Goal: Find specific page/section: Find specific page/section

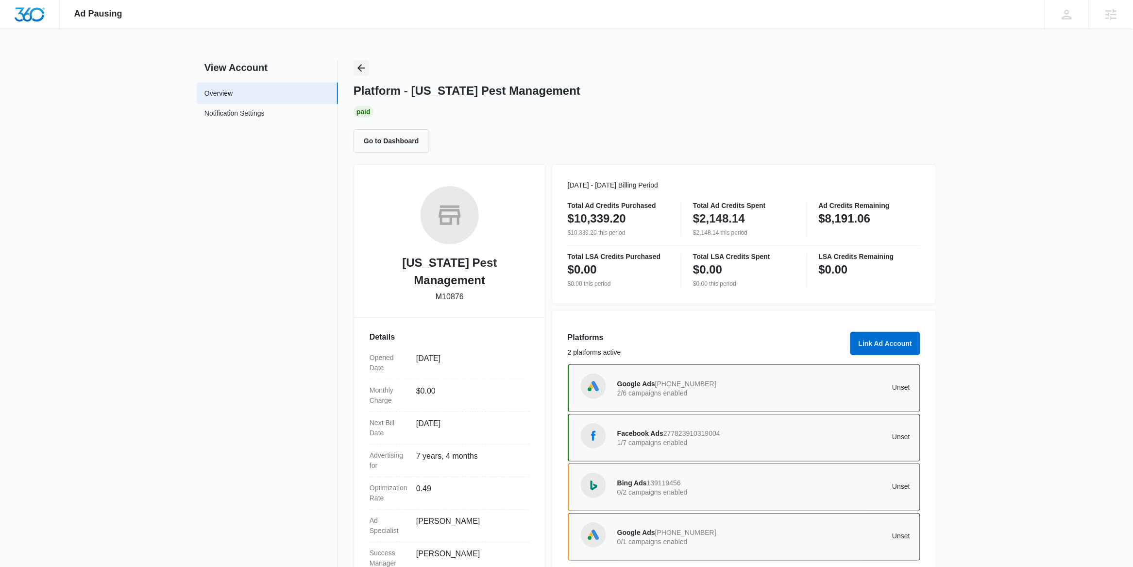
click at [361, 61] on button "Back" at bounding box center [362, 68] width 16 height 16
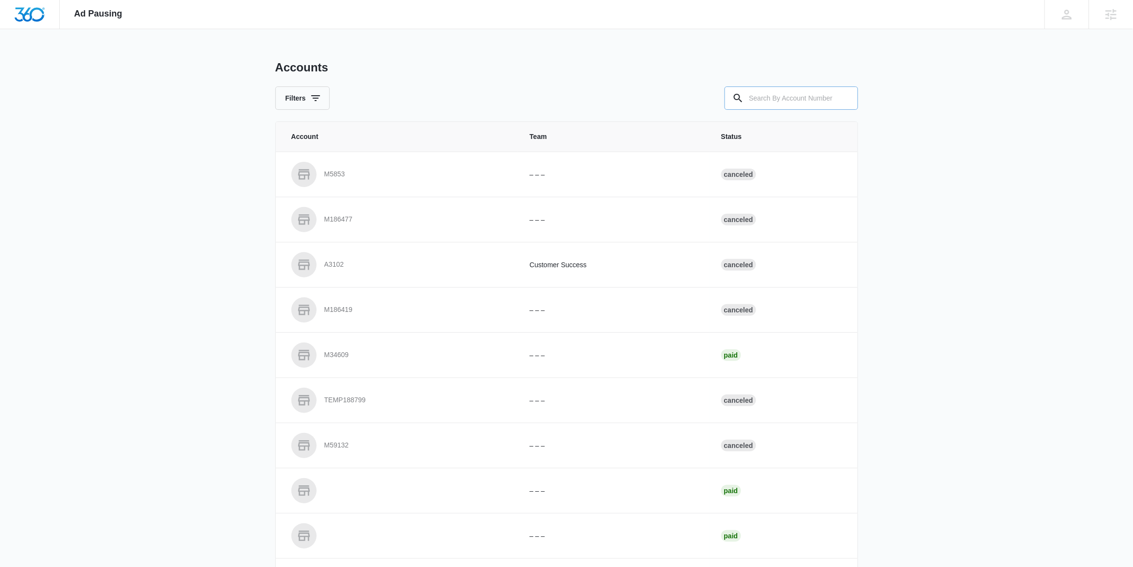
click at [765, 100] on input "text" at bounding box center [792, 97] width 134 height 23
paste input "M26836"
type input "M26836"
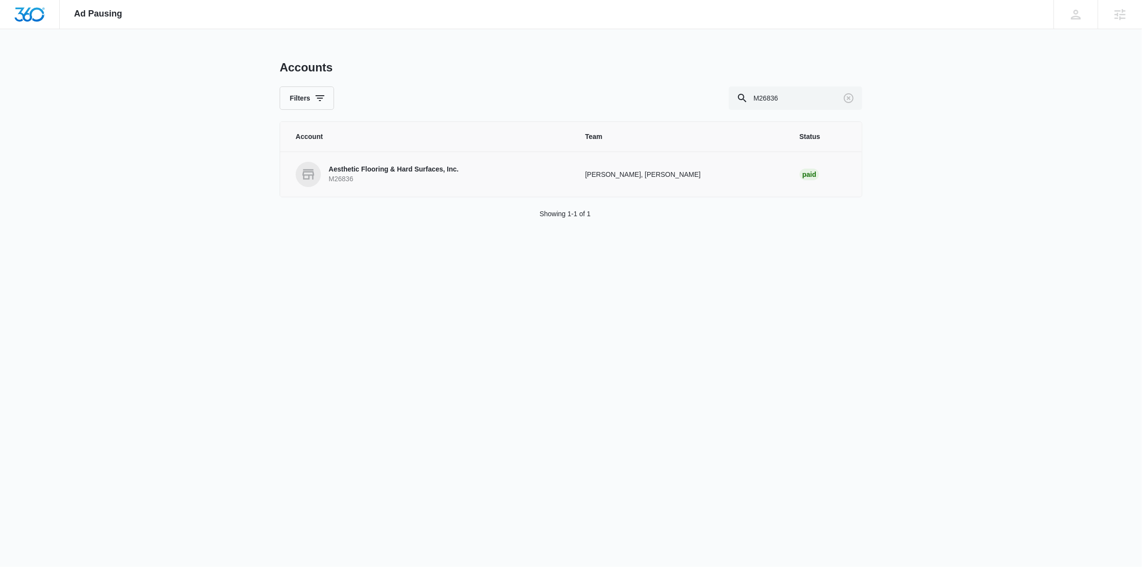
click at [499, 172] on link "Aesthetic Flooring & Hard Surfaces, Inc. M26836" at bounding box center [429, 174] width 266 height 25
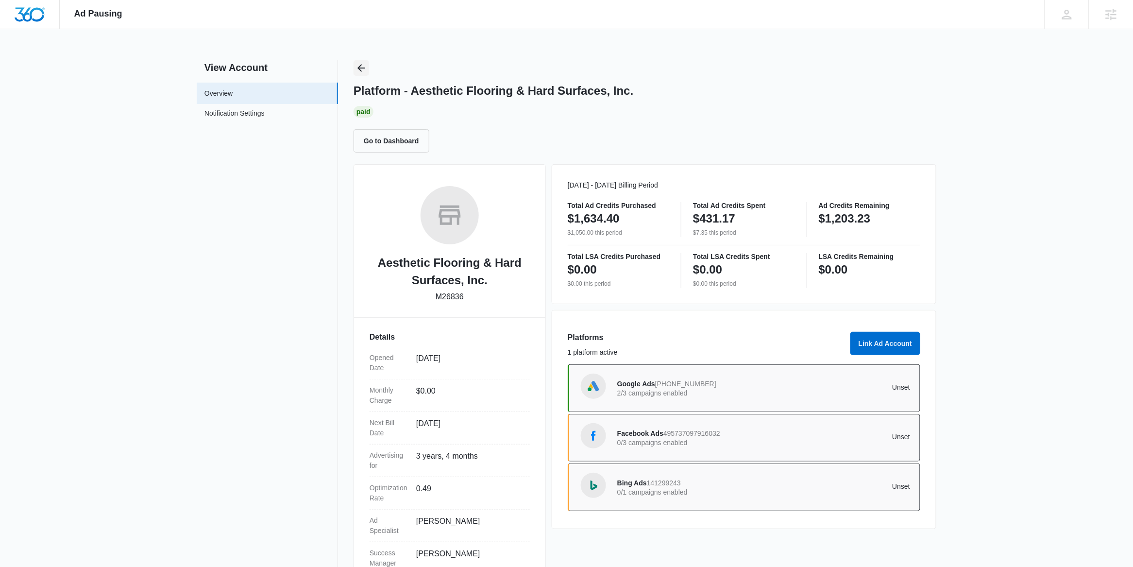
click at [358, 66] on icon "Back" at bounding box center [362, 68] width 12 height 12
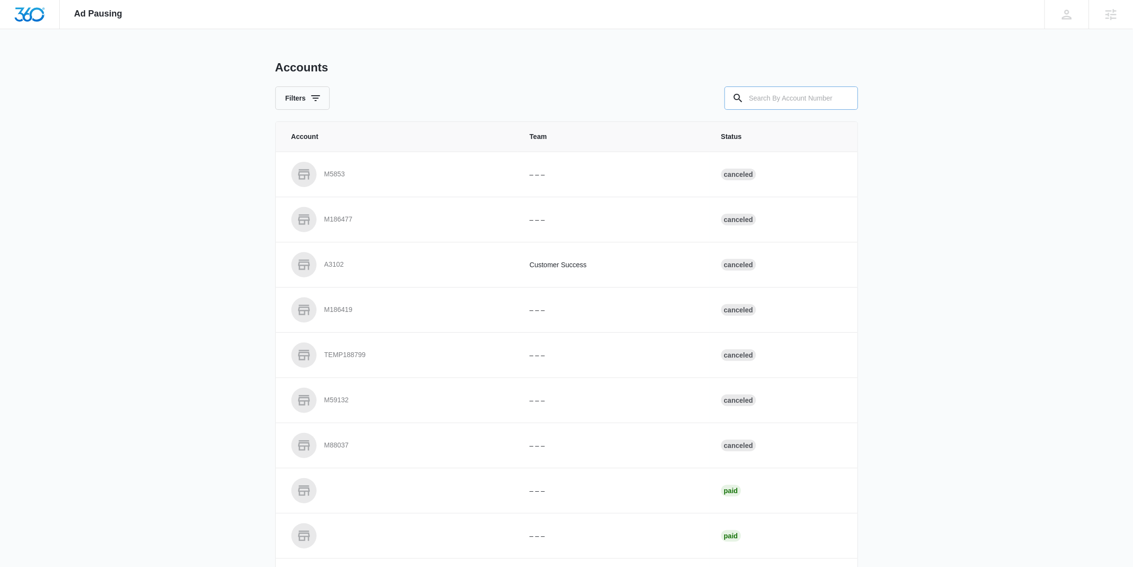
click at [761, 104] on input "text" at bounding box center [792, 97] width 134 height 23
paste input "M26836"
type input "M26836"
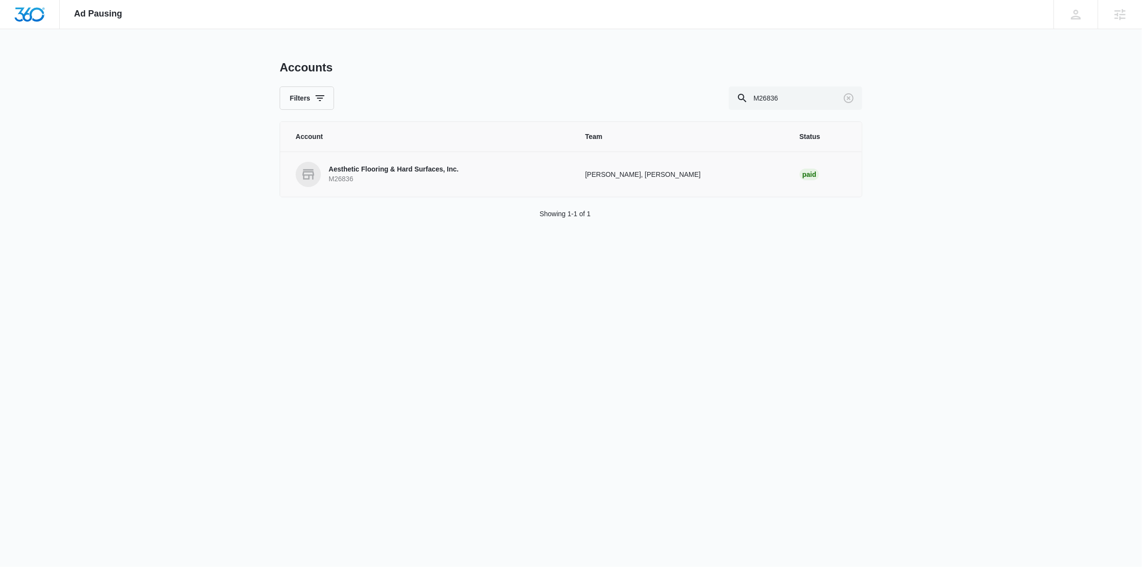
click at [401, 177] on p "M26836" at bounding box center [394, 179] width 130 height 10
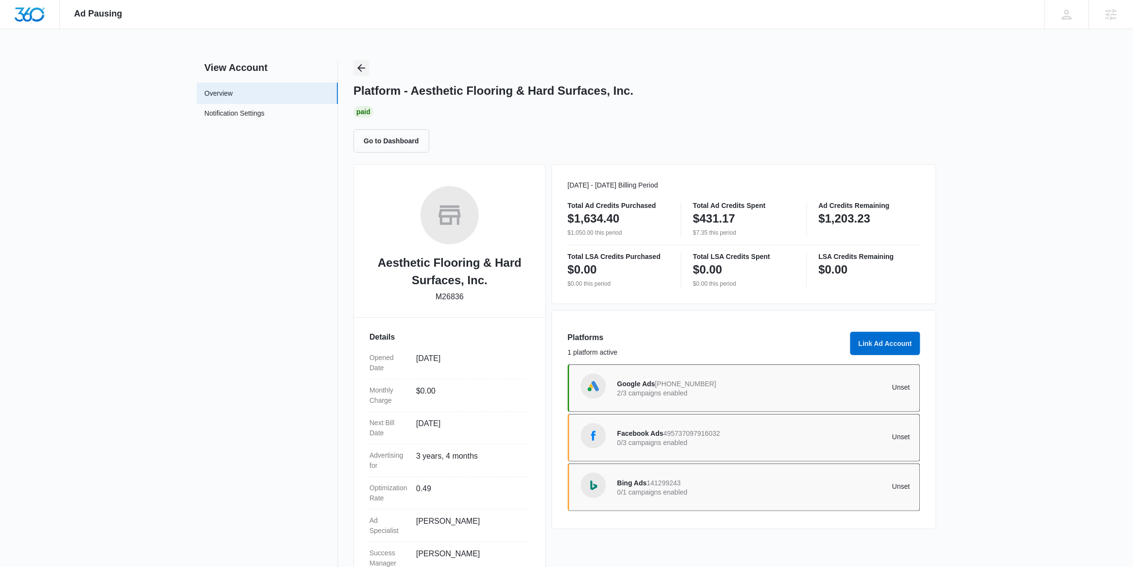
click at [358, 62] on icon "Back" at bounding box center [362, 68] width 12 height 12
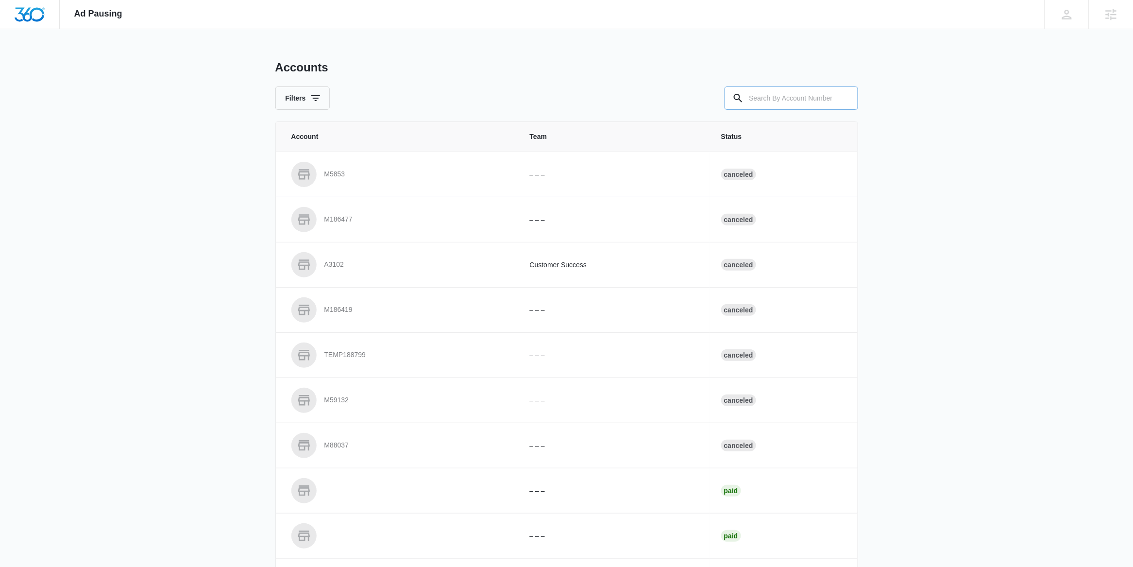
click at [767, 96] on input "text" at bounding box center [792, 97] width 134 height 23
paste input "M37450"
type input "M37450"
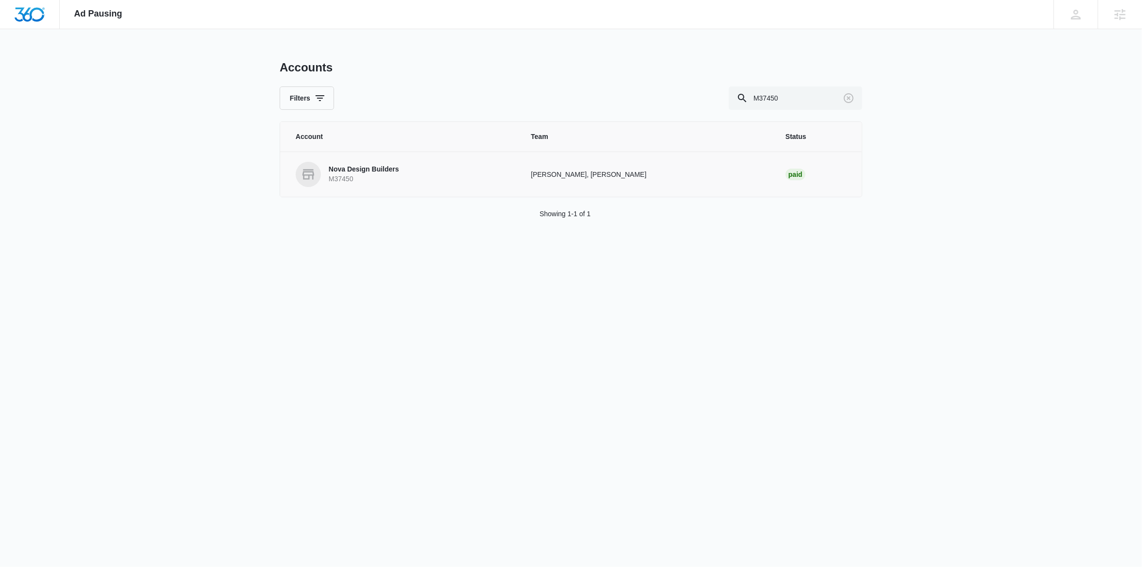
click at [374, 173] on p "Nova Design Builders" at bounding box center [364, 170] width 70 height 10
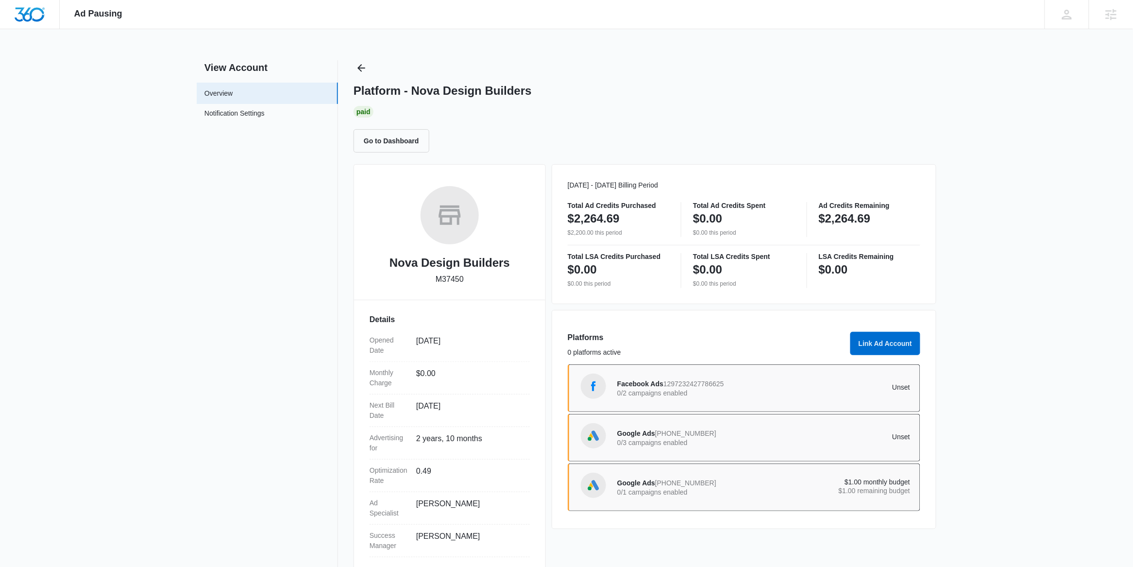
click at [375, 156] on div "Platform - Nova Design Builders Paid Go to Dashboard Nova Design Builders M3745…" at bounding box center [645, 316] width 583 height 513
click at [686, 439] on p "0/3 campaigns enabled" at bounding box center [690, 442] width 147 height 7
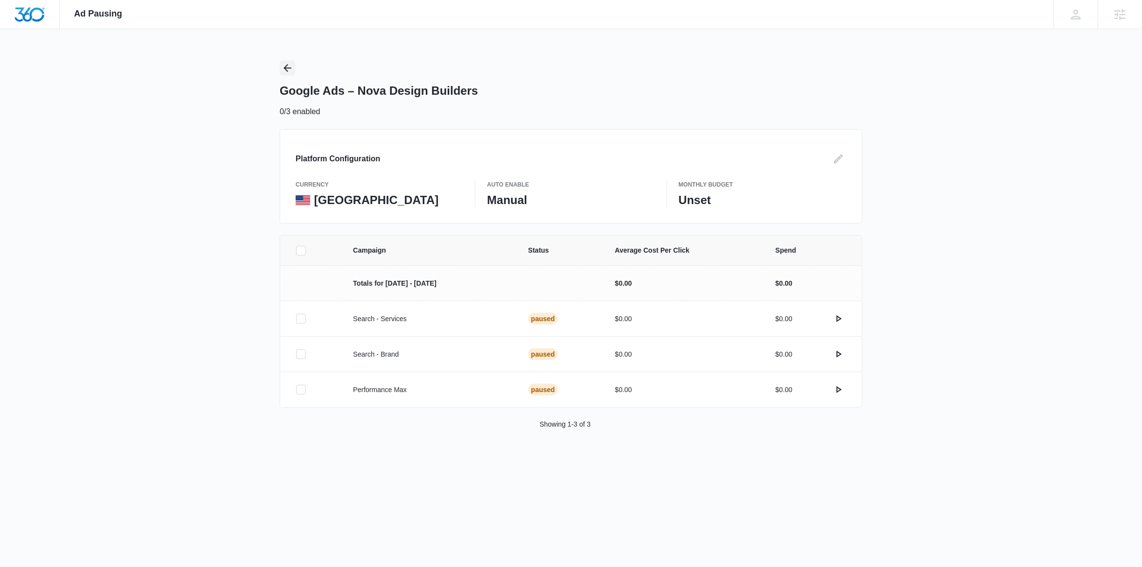
click at [290, 70] on icon "Back" at bounding box center [288, 68] width 12 height 12
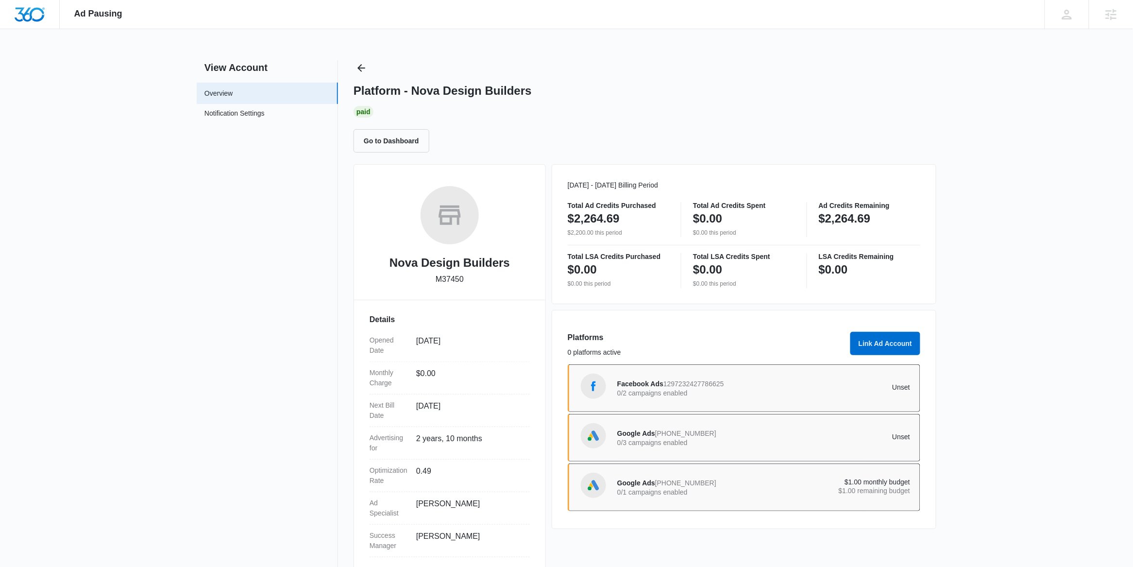
click at [813, 390] on p "Unset" at bounding box center [837, 387] width 147 height 7
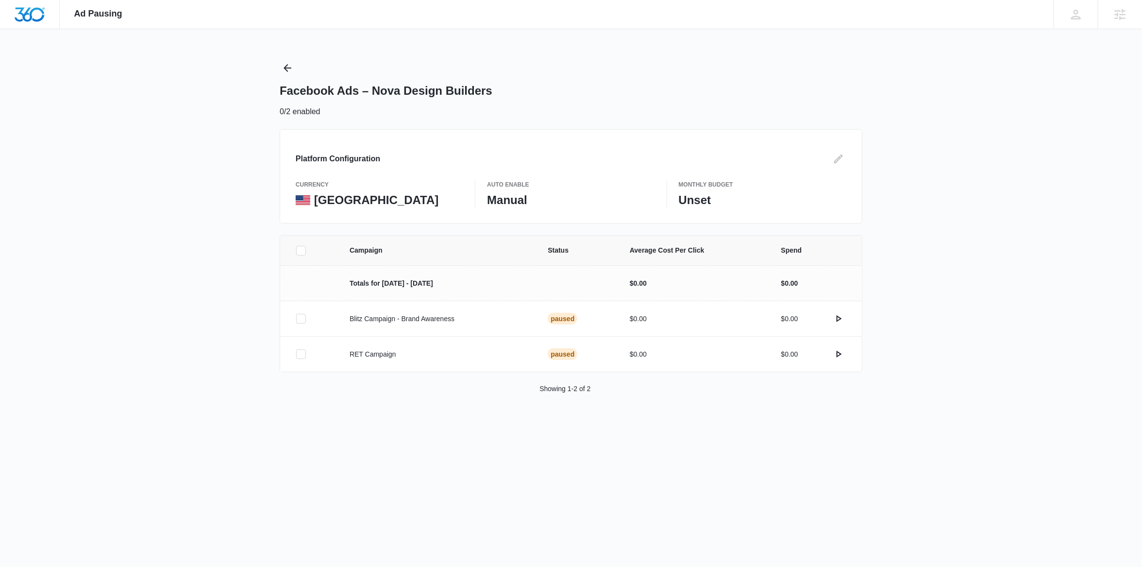
click at [275, 63] on div "Ad Pausing Apps Reputation Forms CRM Email Social Content Ads Intelligence File…" at bounding box center [571, 283] width 1142 height 567
click at [283, 65] on icon "Back" at bounding box center [288, 68] width 12 height 12
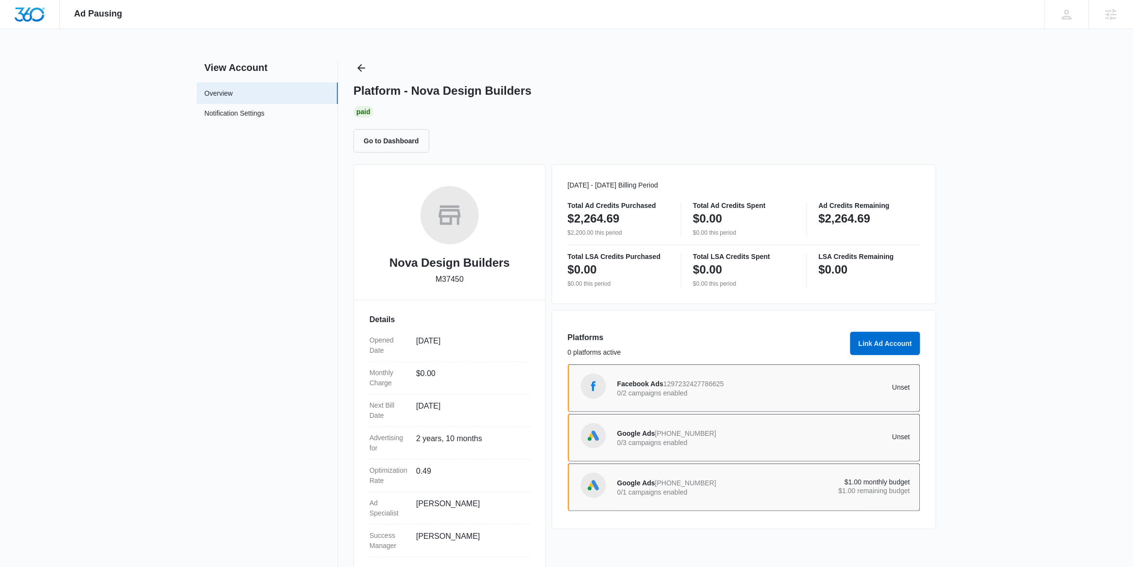
click at [449, 281] on p "M37450" at bounding box center [450, 279] width 28 height 12
copy p "M37450"
drag, startPoint x: 352, startPoint y: 67, endPoint x: 356, endPoint y: 68, distance: 5.0
click at [353, 67] on div "View Account Overview Notification Settings 0 Platform - Nova Design Builders P…" at bounding box center [567, 316] width 740 height 513
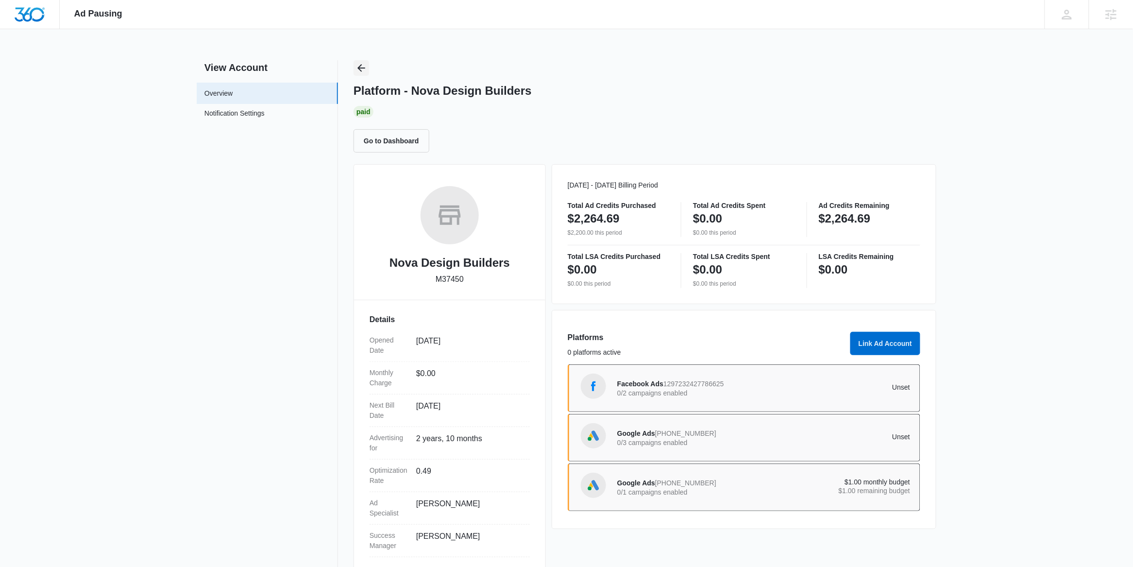
click at [358, 68] on icon "Back" at bounding box center [362, 68] width 12 height 12
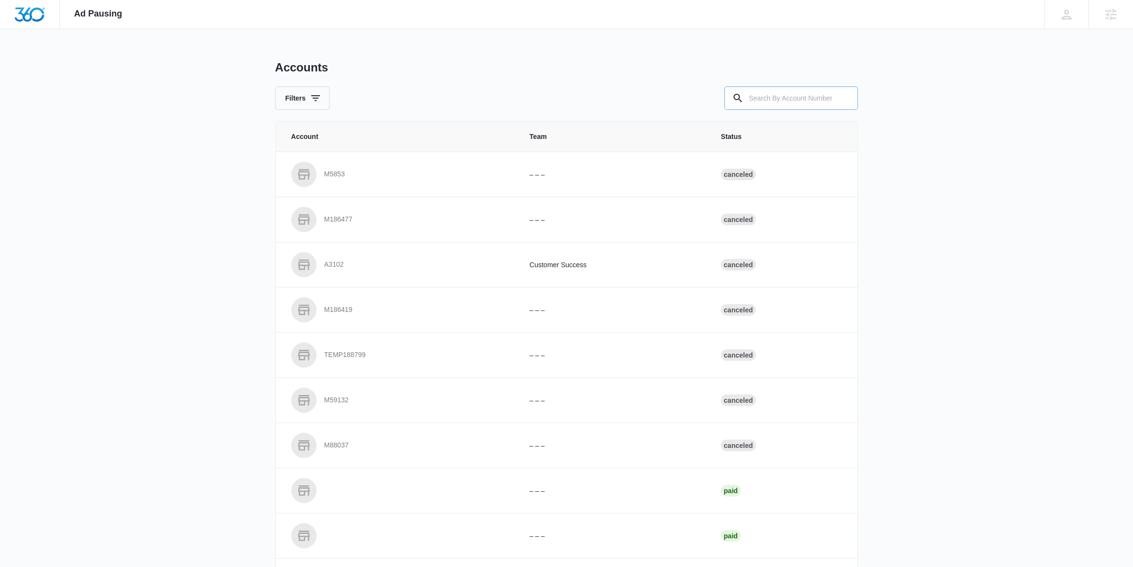
click at [803, 98] on input "text" at bounding box center [792, 97] width 134 height 23
paste input "M329392"
type input "M329392"
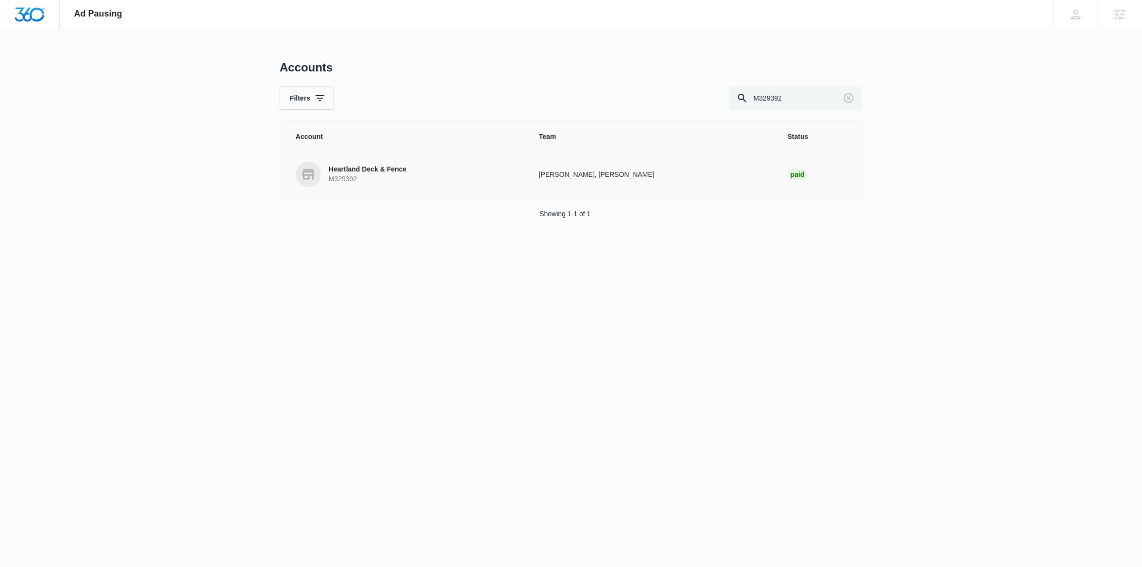
click at [399, 167] on p "Heartland Deck & Fence" at bounding box center [368, 170] width 78 height 10
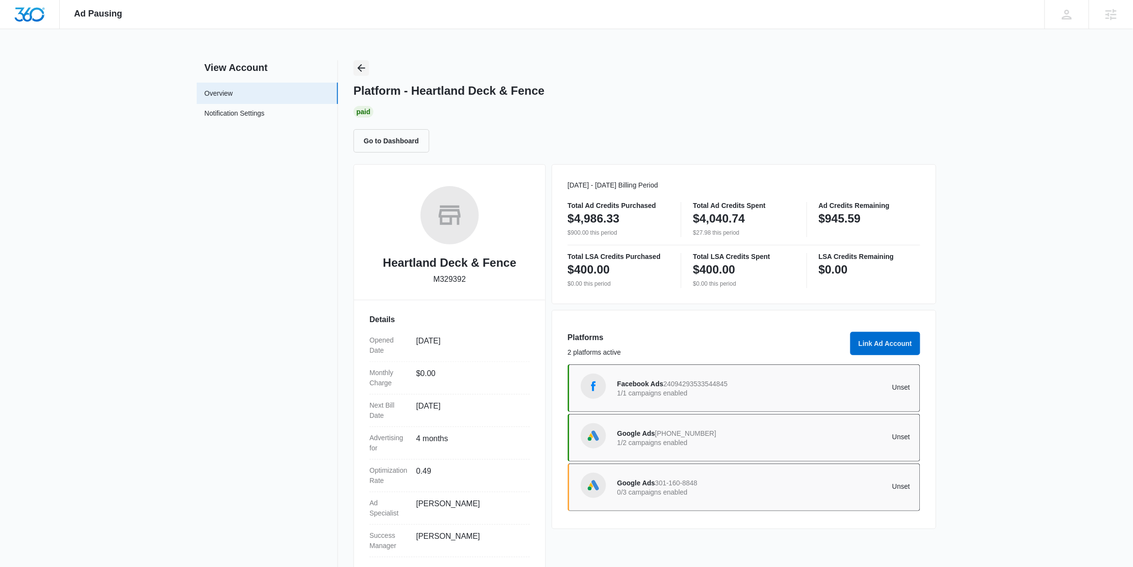
click at [358, 67] on icon "Back" at bounding box center [362, 68] width 12 height 12
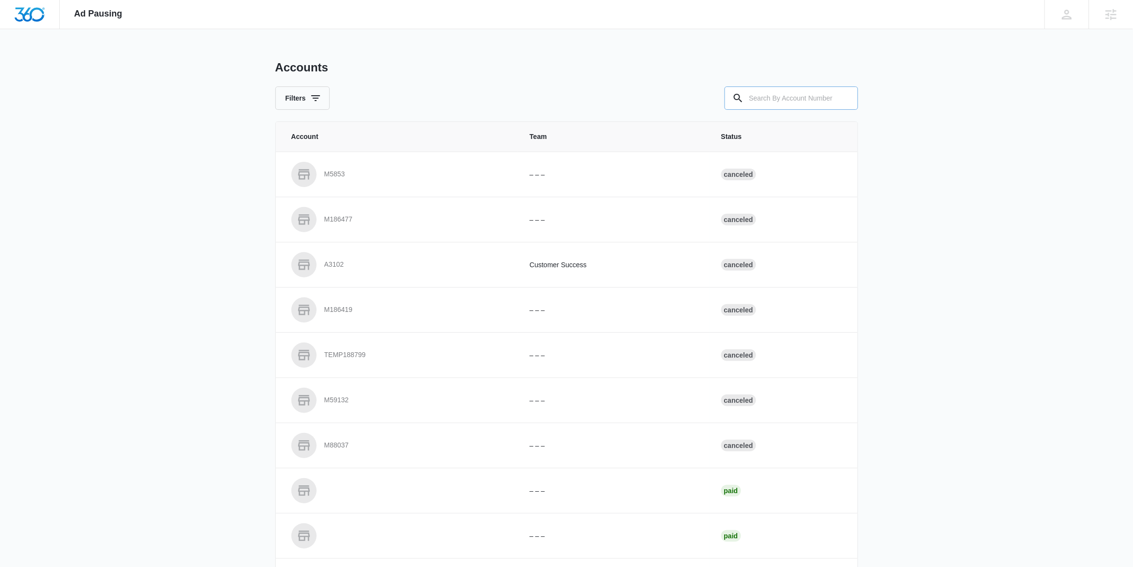
click at [789, 98] on input "text" at bounding box center [792, 97] width 134 height 23
paste input "M185503"
type input "M185503"
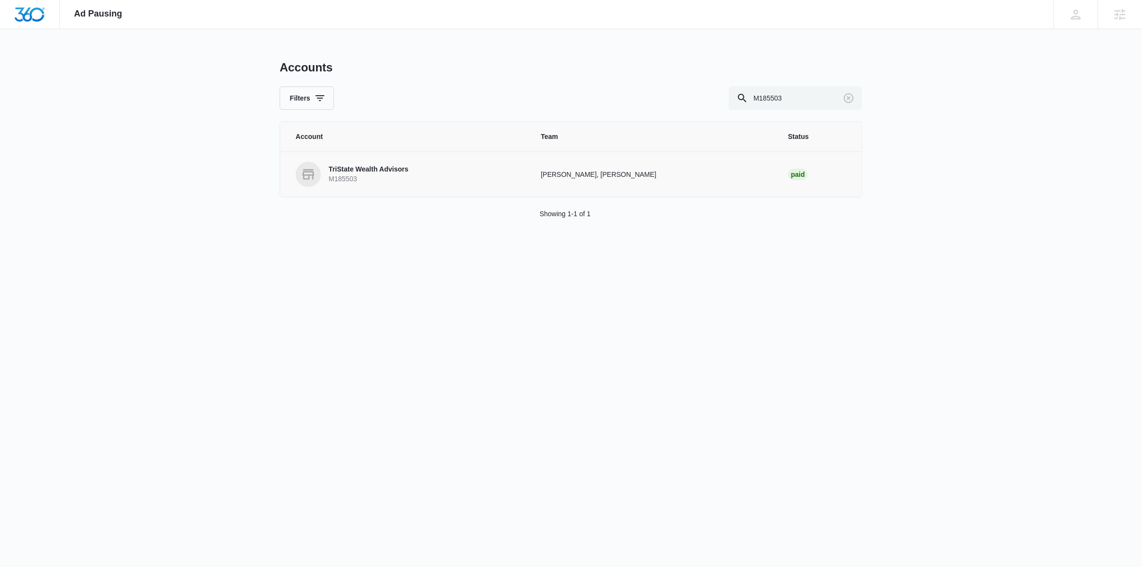
click at [365, 172] on p "TriState Wealth Advisors" at bounding box center [369, 170] width 80 height 10
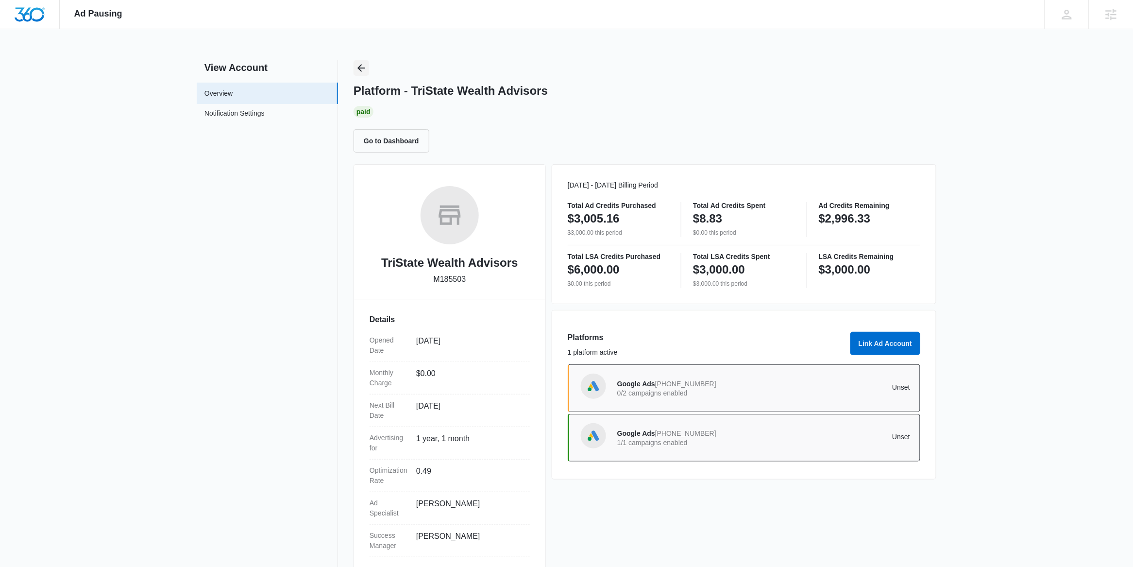
click at [365, 67] on icon "Back" at bounding box center [362, 68] width 12 height 12
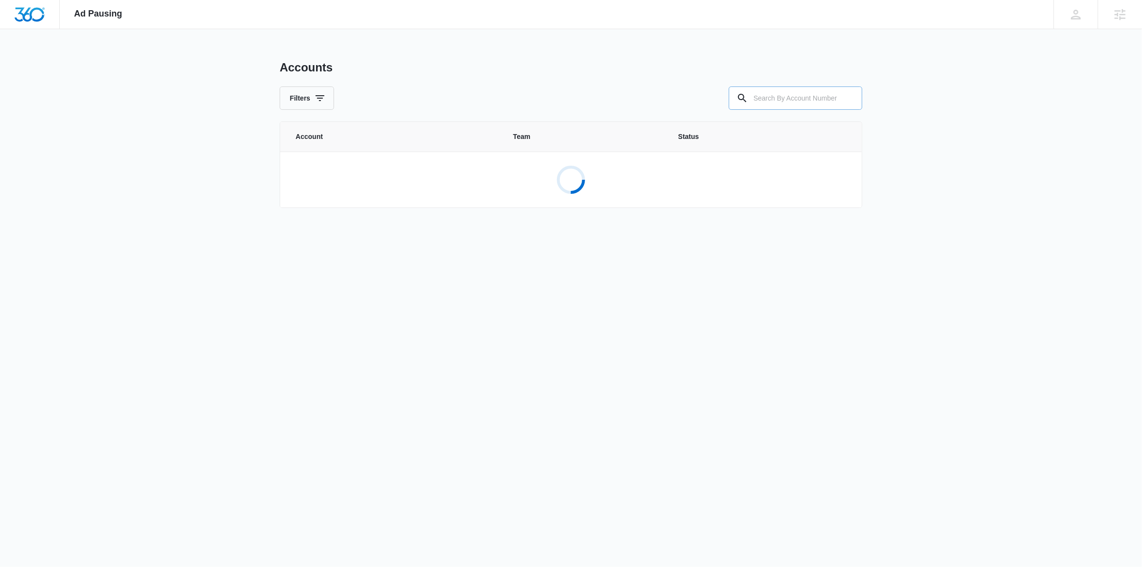
click at [786, 100] on input "text" at bounding box center [796, 97] width 134 height 23
paste input "M23068"
type input "M23068"
click at [366, 175] on p "M23068" at bounding box center [353, 179] width 48 height 10
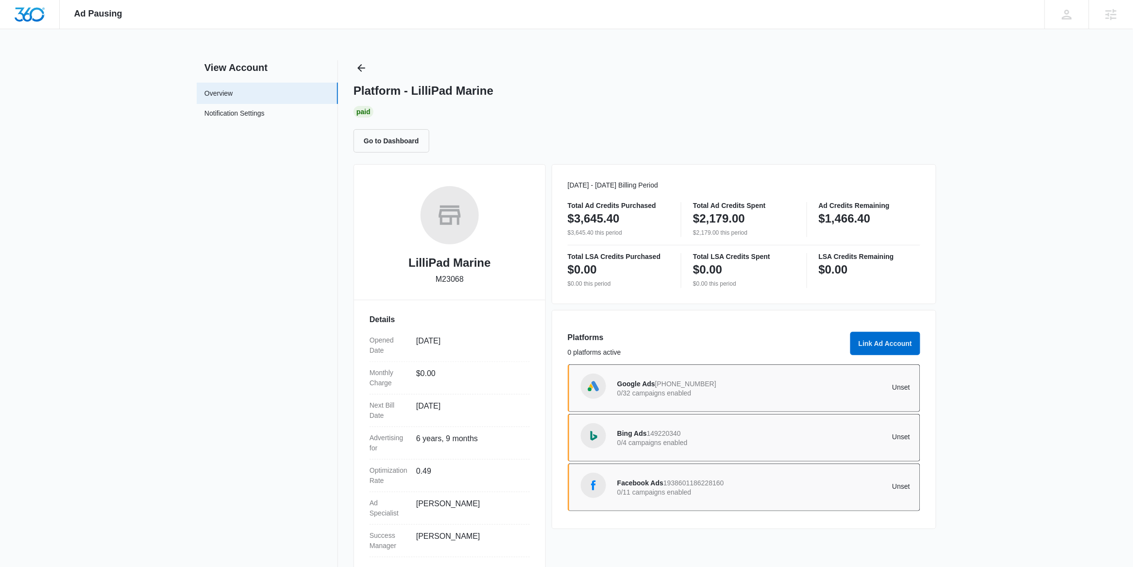
click at [686, 387] on span "946-247-4611" at bounding box center [685, 384] width 61 height 8
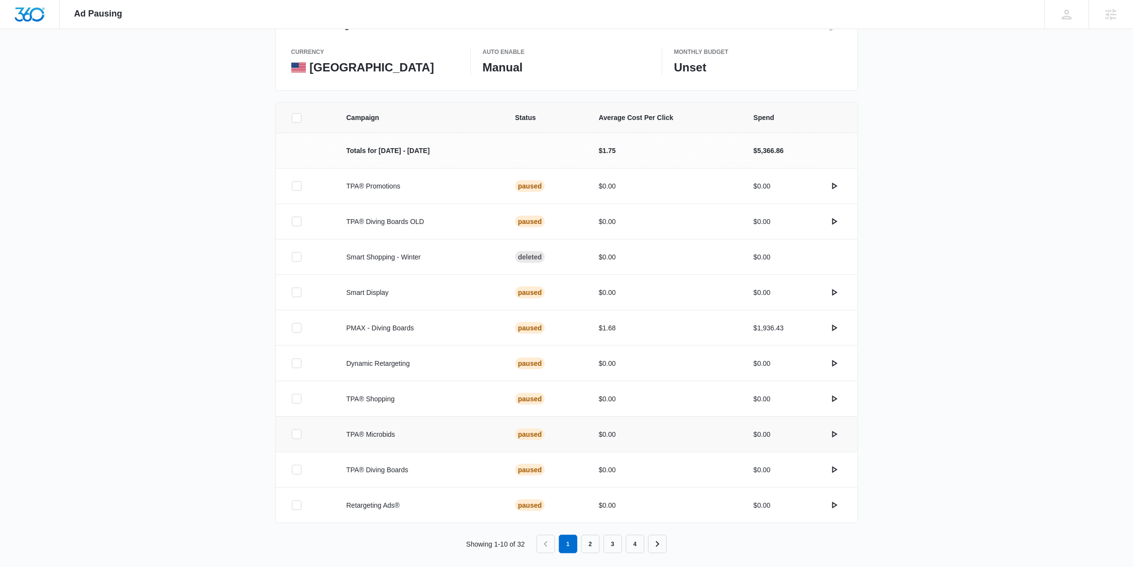
scroll to position [143, 0]
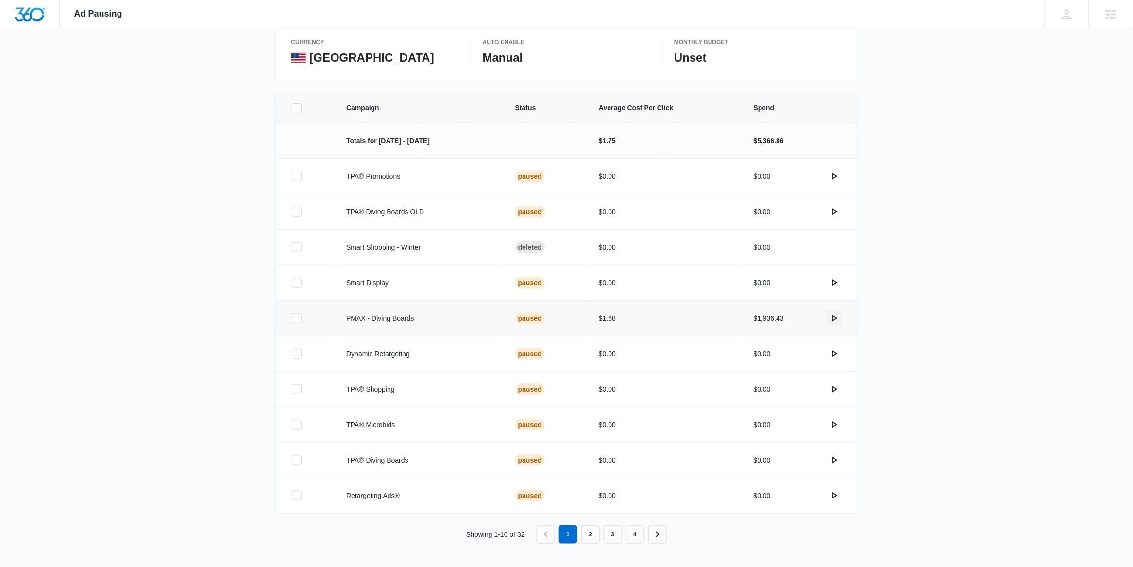
click at [834, 317] on icon "actions.activate" at bounding box center [835, 318] width 12 height 12
click at [593, 533] on link "2" at bounding box center [590, 534] width 18 height 18
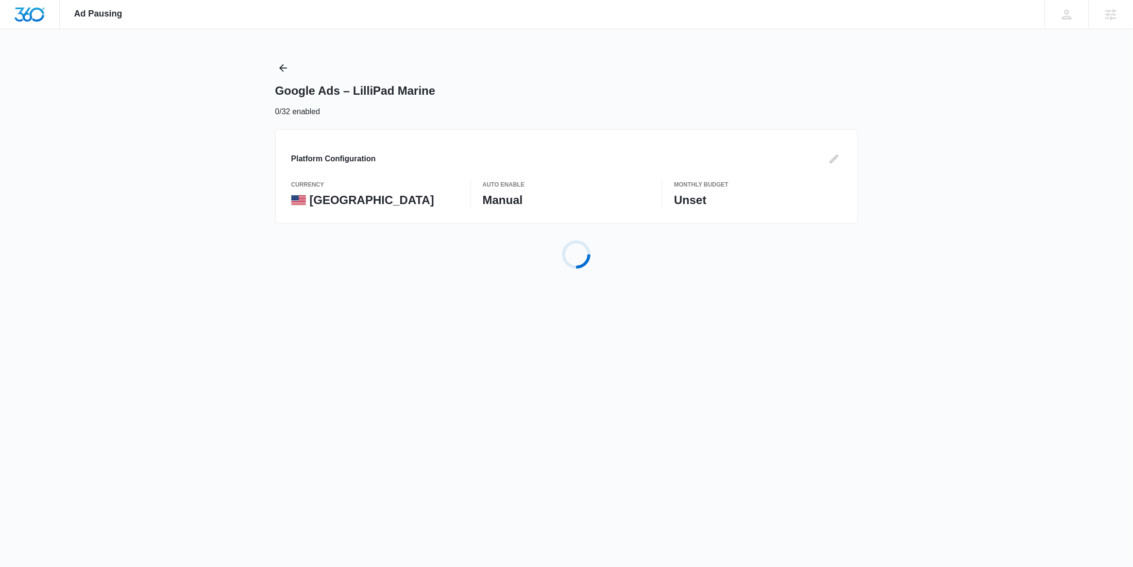
scroll to position [0, 0]
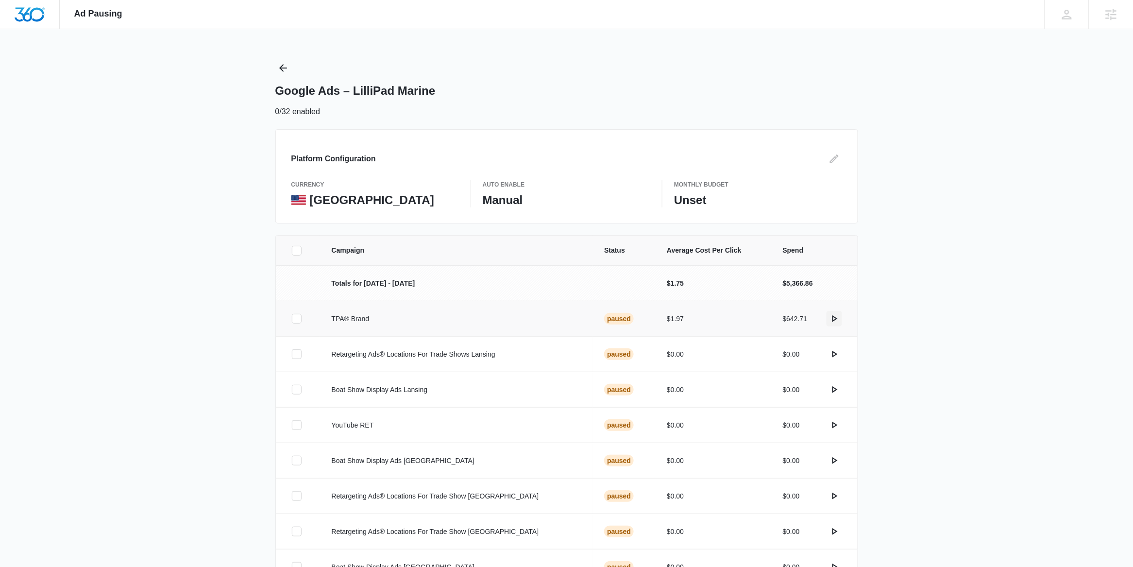
click at [834, 319] on icon "actions.activate" at bounding box center [835, 319] width 12 height 12
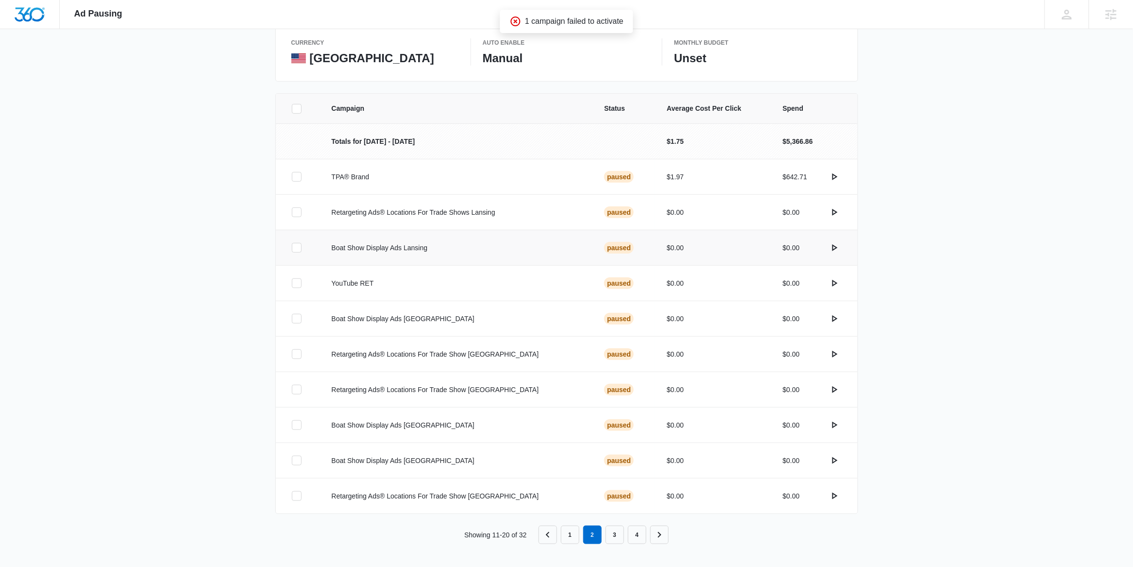
scroll to position [143, 0]
click at [615, 532] on link "3" at bounding box center [615, 534] width 18 height 18
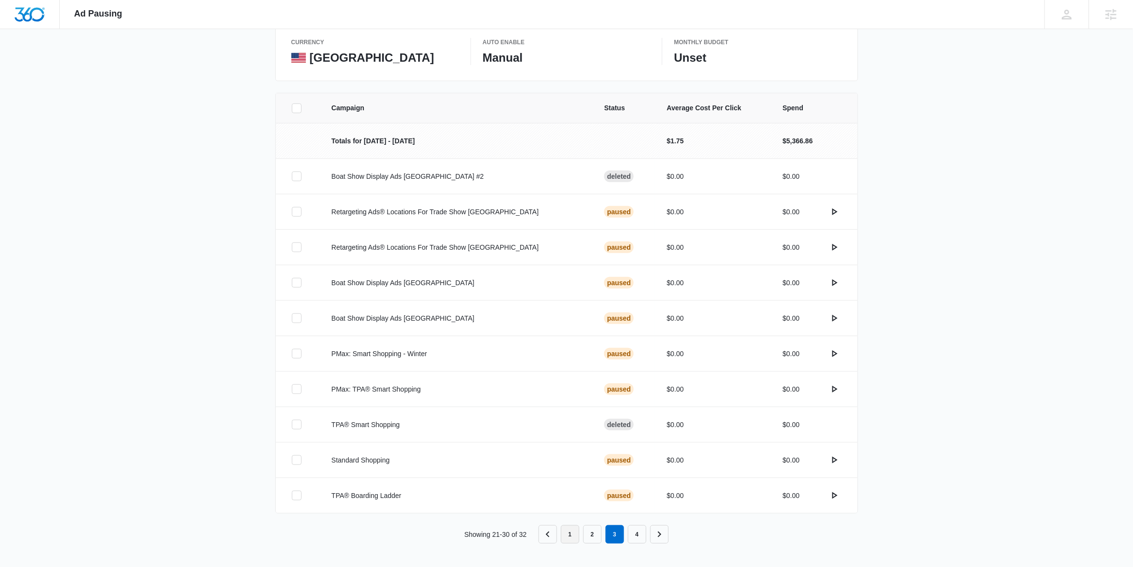
click at [569, 533] on link "1" at bounding box center [570, 534] width 18 height 18
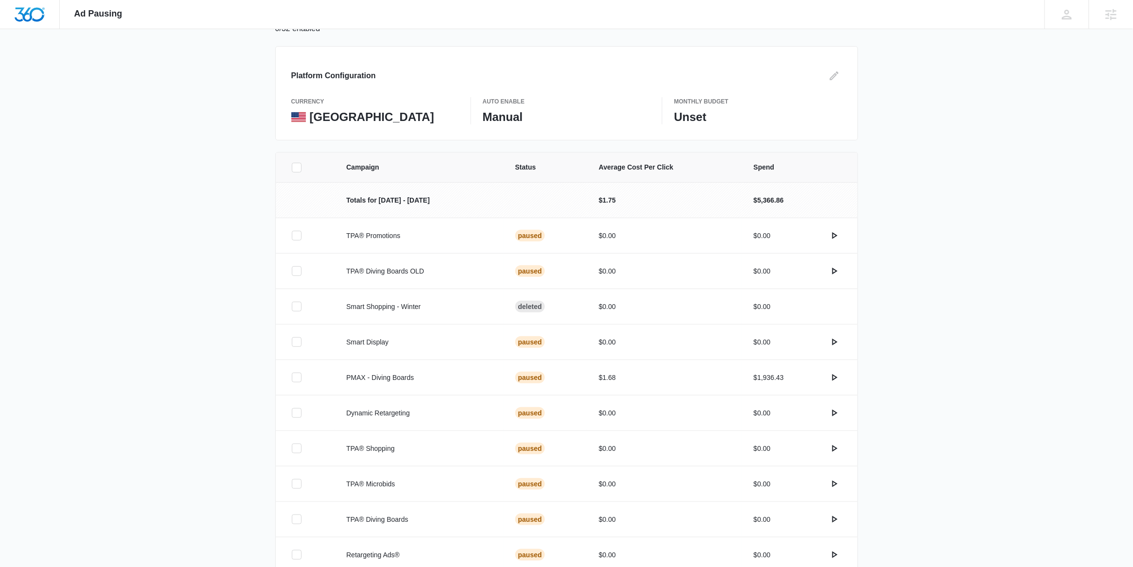
scroll to position [0, 0]
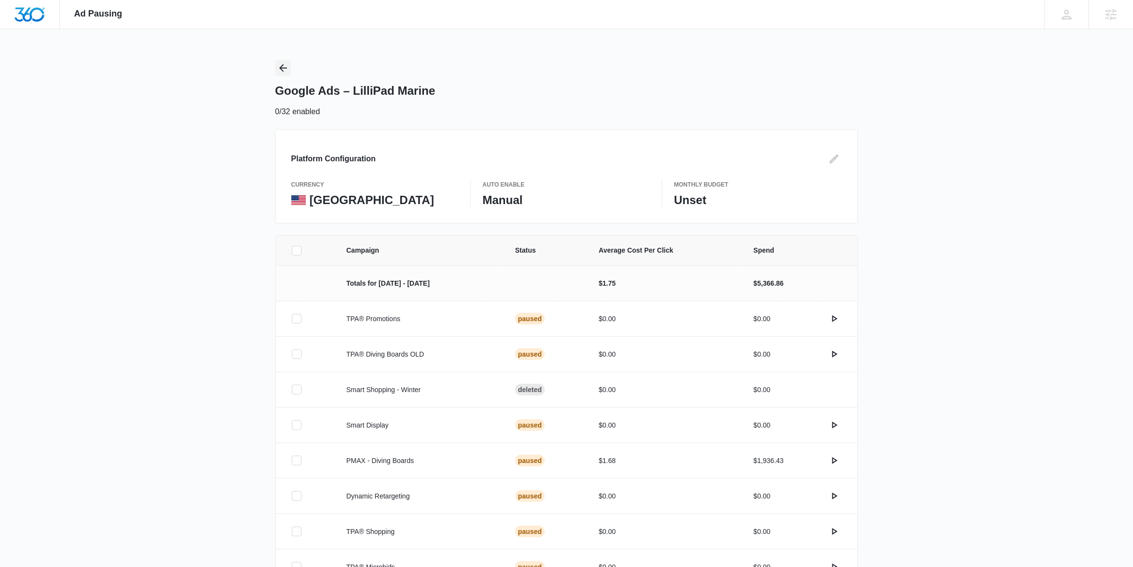
click at [283, 66] on icon "Back" at bounding box center [283, 68] width 12 height 12
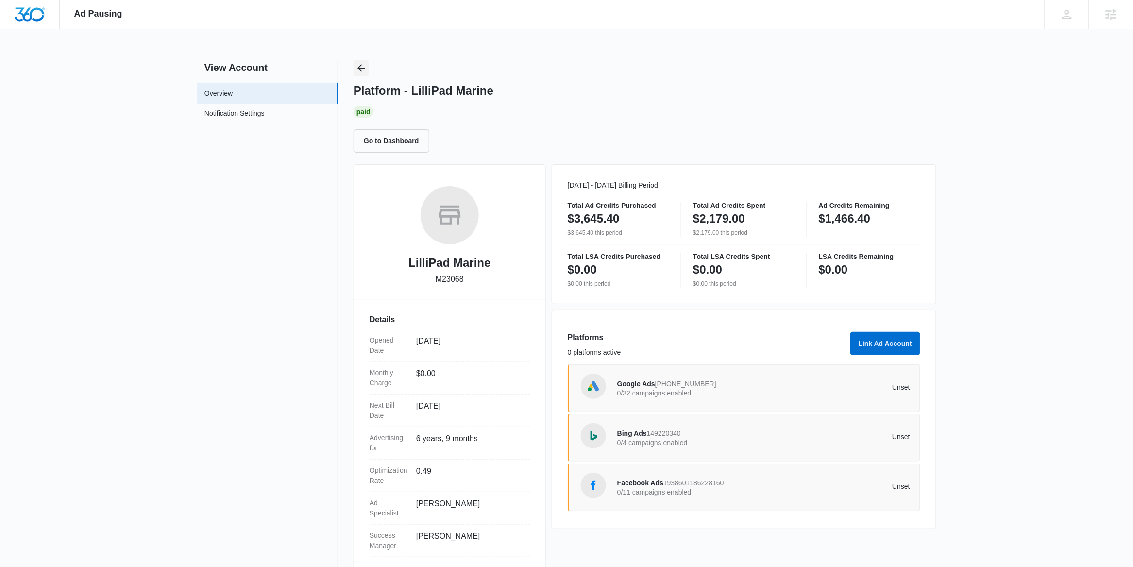
click at [364, 70] on icon "Back" at bounding box center [362, 68] width 12 height 12
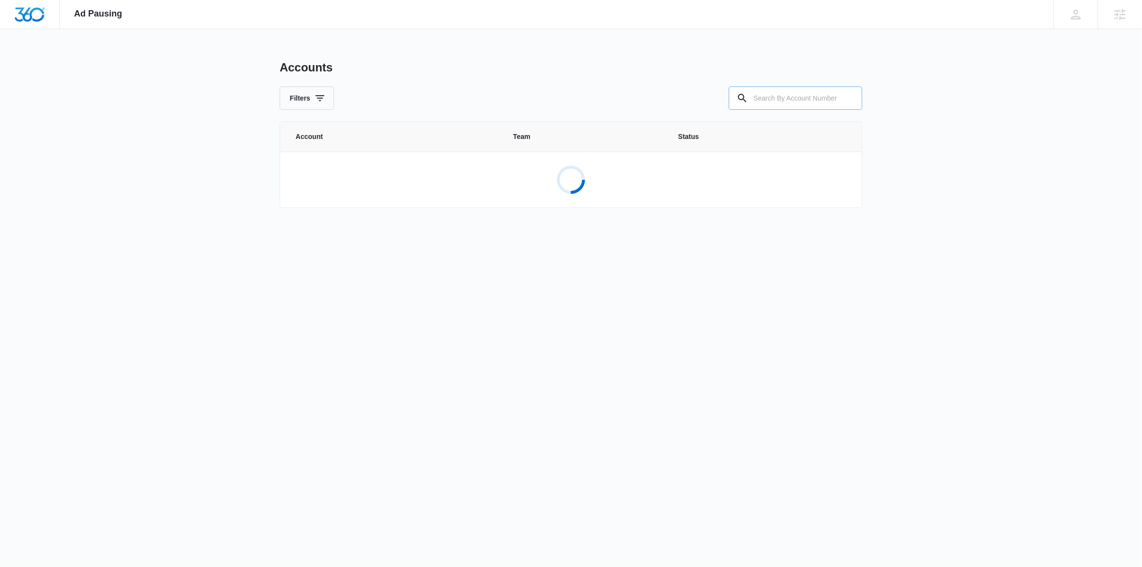
click at [772, 101] on input "text" at bounding box center [796, 97] width 134 height 23
paste input "M10145"
type input "M10145"
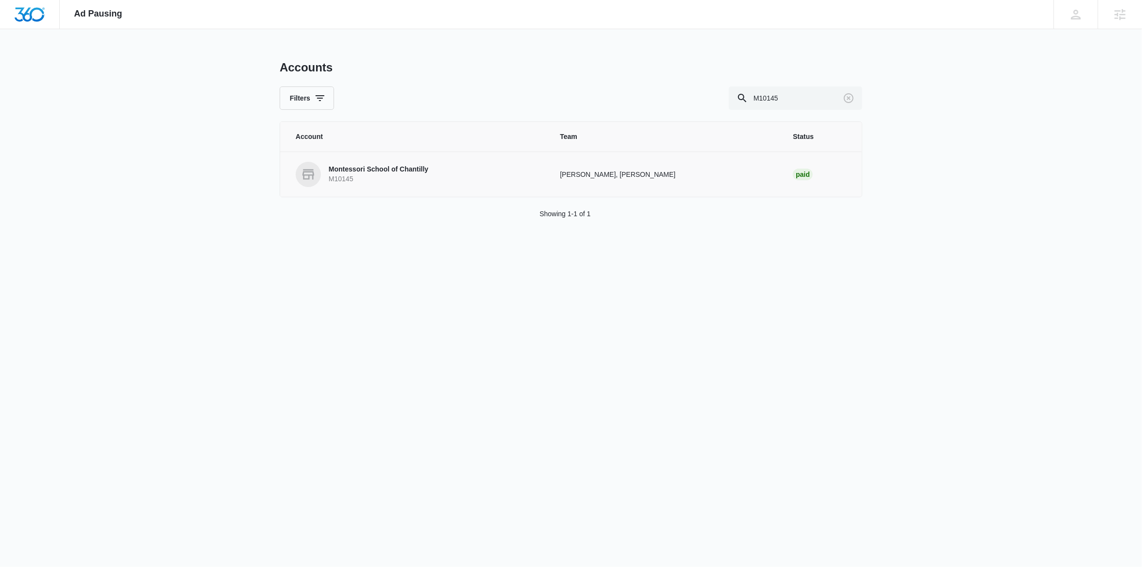
click at [430, 179] on link "Montessori School of Chantilly M10145" at bounding box center [416, 174] width 241 height 25
